Goal: Navigation & Orientation: Find specific page/section

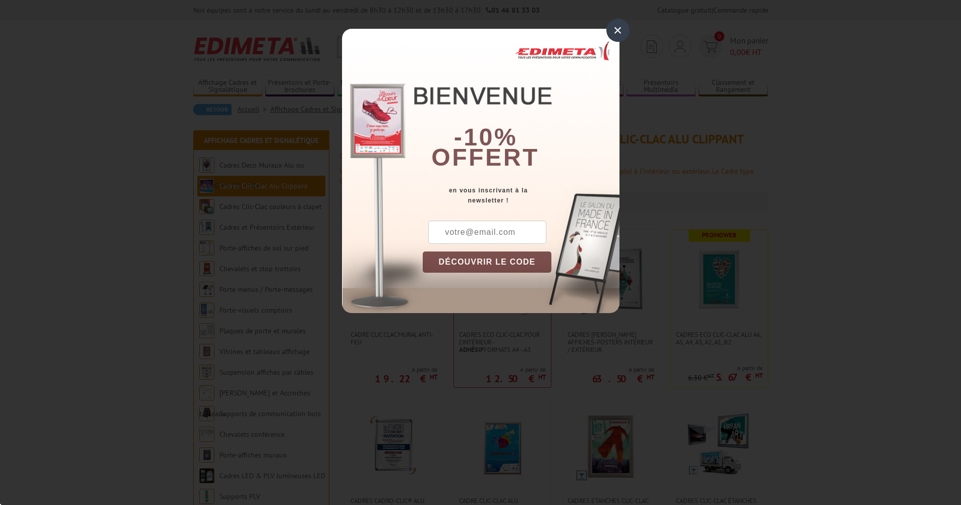
click at [615, 27] on div "×" at bounding box center [617, 30] width 23 height 23
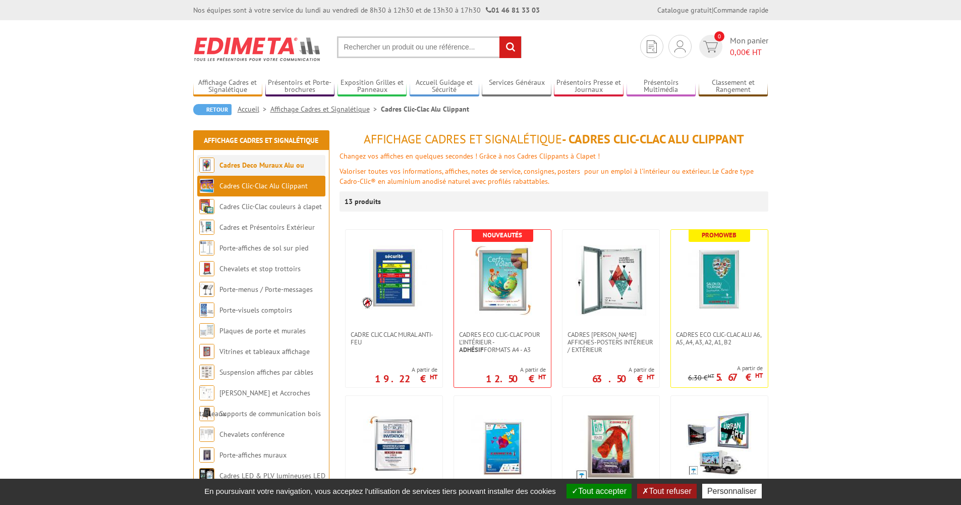
click at [302, 167] on link "Cadres Deco Muraux Alu ou [GEOGRAPHIC_DATA]" at bounding box center [251, 175] width 105 height 30
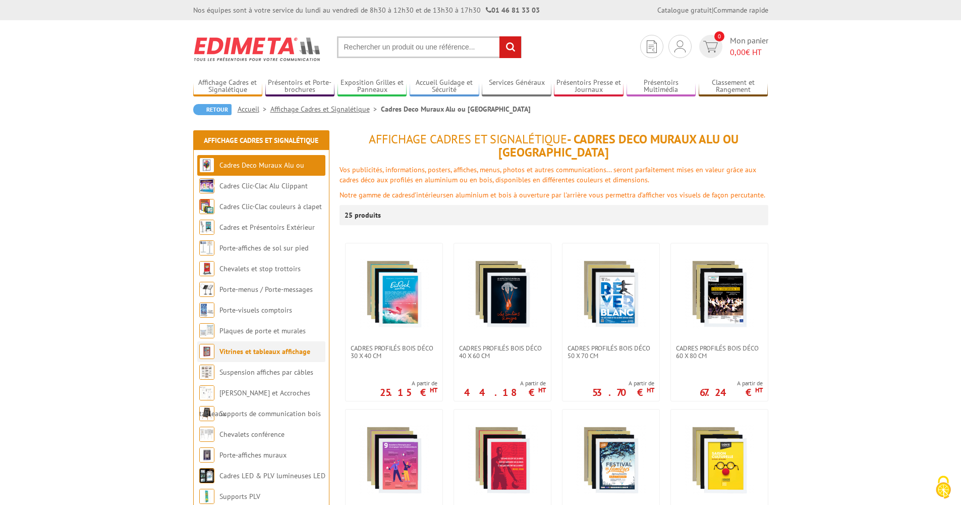
click at [288, 354] on link "Vitrines et tableaux affichage" at bounding box center [264, 351] width 91 height 9
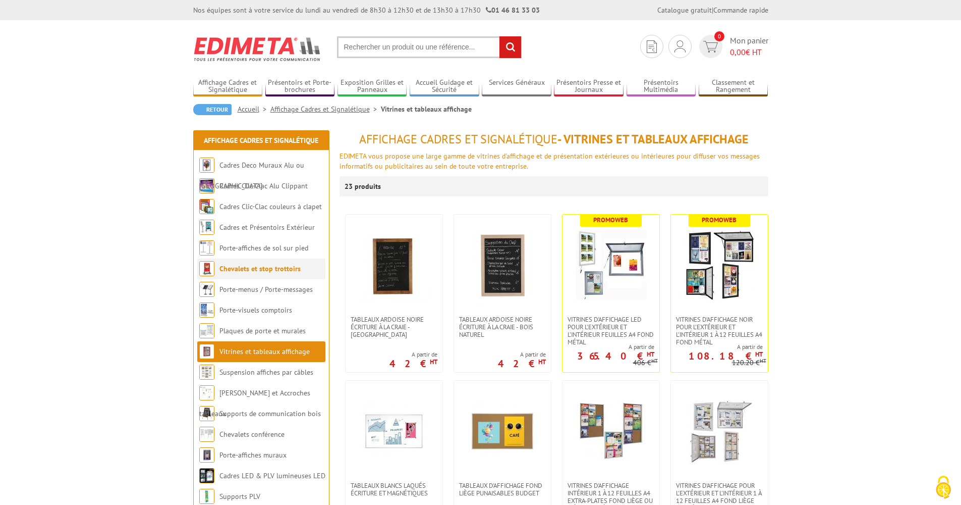
click at [283, 271] on link "Chevalets et stop trottoirs" at bounding box center [259, 268] width 81 height 9
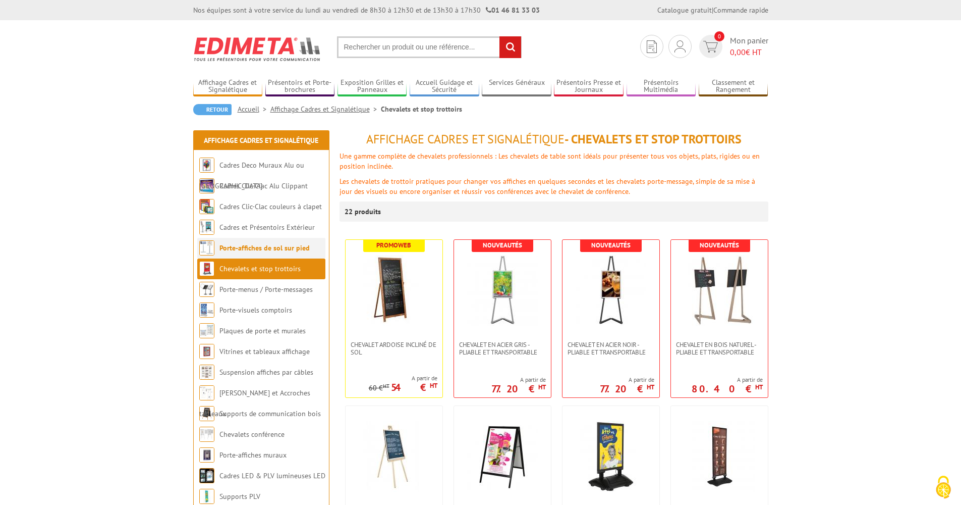
click at [296, 252] on li "Porte-affiches de sol sur pied" at bounding box center [261, 248] width 128 height 21
click at [296, 233] on li "Cadres et Présentoirs Extérieur" at bounding box center [261, 227] width 128 height 21
click at [293, 226] on link "Cadres et Présentoirs Extérieur" at bounding box center [266, 226] width 95 height 9
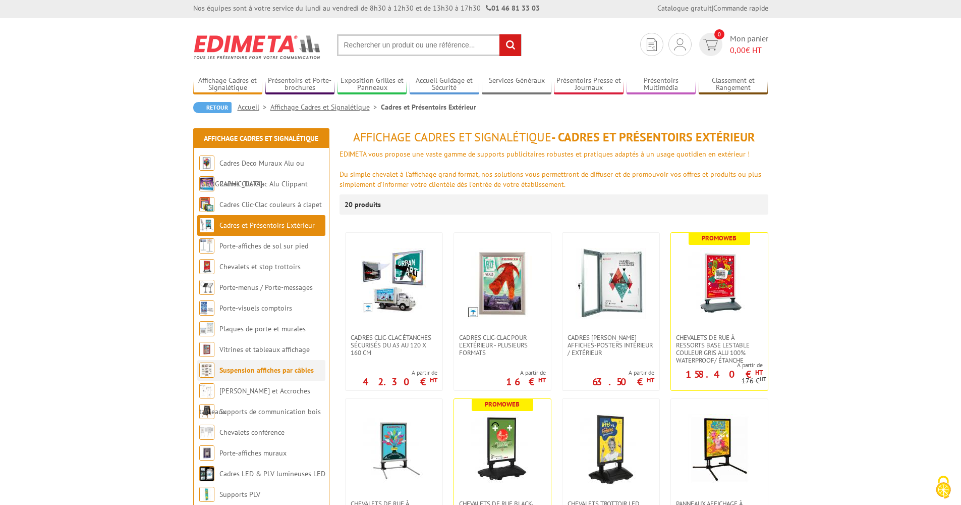
scroll to position [17, 0]
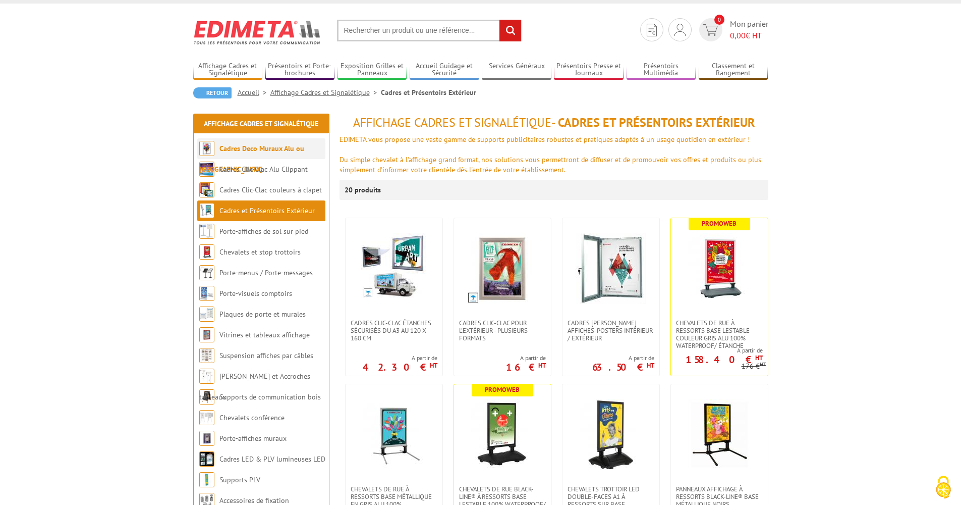
click at [291, 148] on link "Cadres Deco Muraux Alu ou [GEOGRAPHIC_DATA]" at bounding box center [251, 159] width 105 height 30
